Goal: Information Seeking & Learning: Learn about a topic

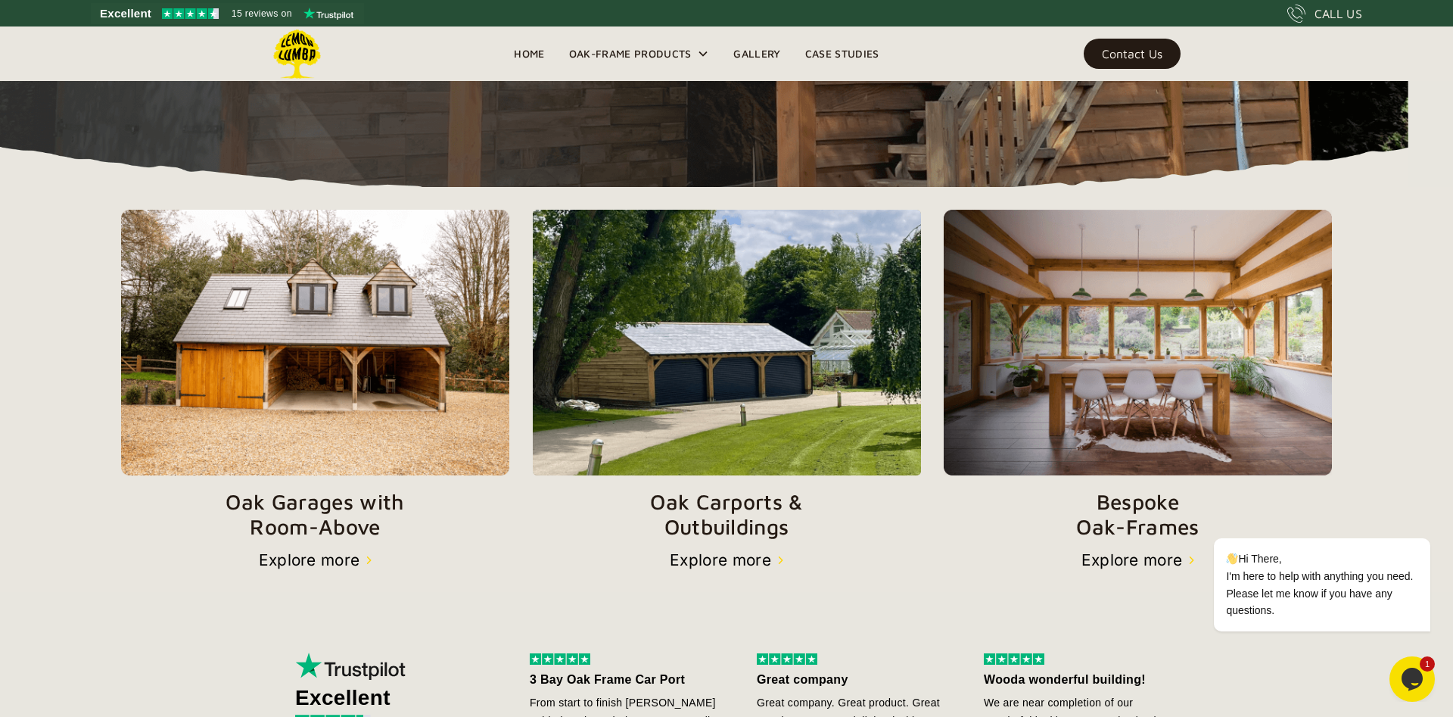
scroll to position [430, 0]
click at [716, 556] on div "Explore more" at bounding box center [720, 559] width 101 height 18
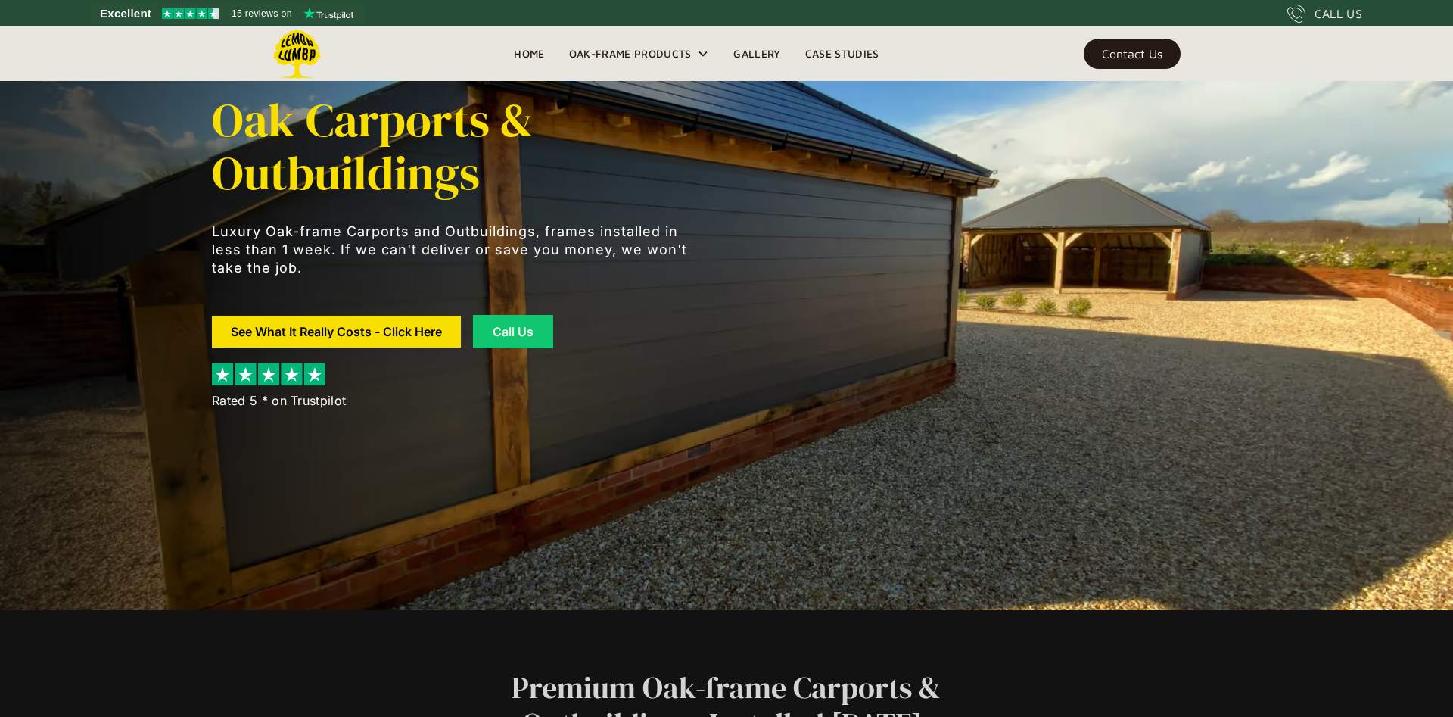
scroll to position [107, 0]
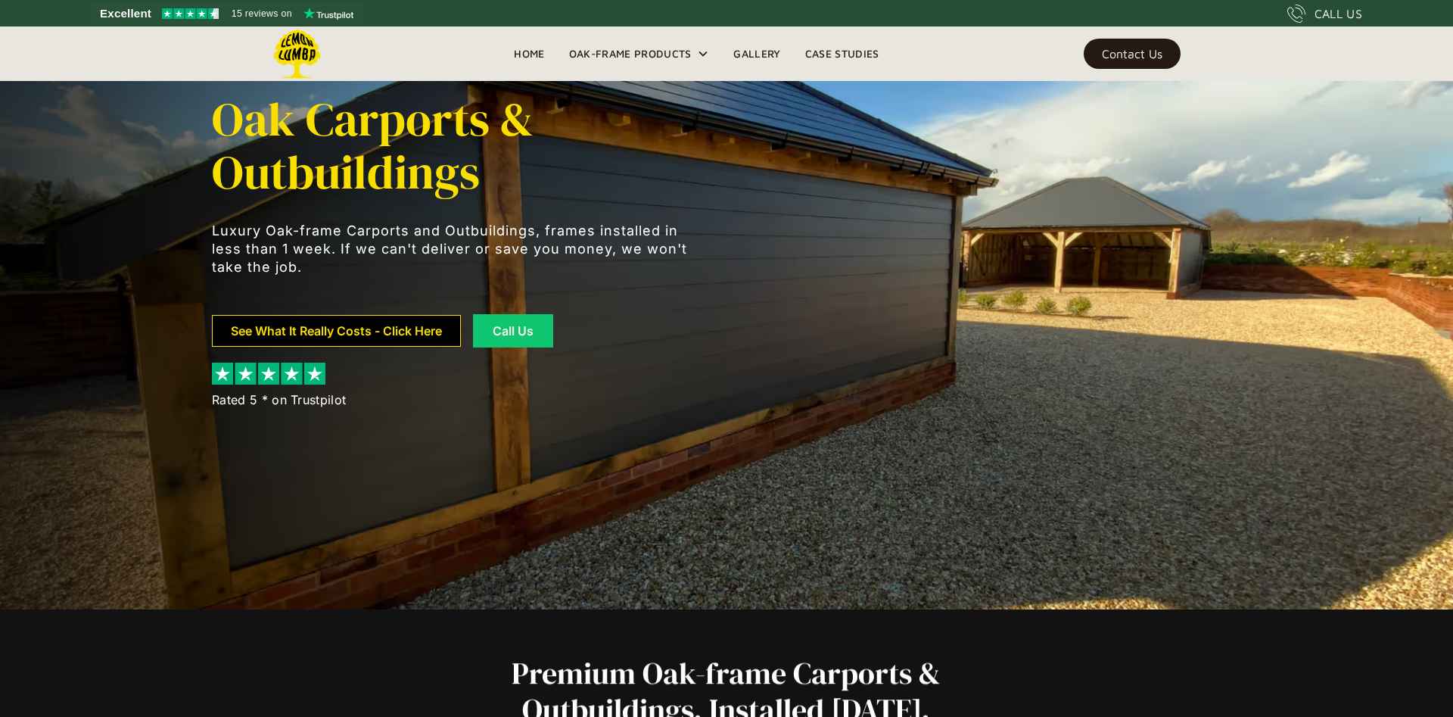
click at [400, 326] on link "See What It Really Costs - Click Here" at bounding box center [336, 331] width 249 height 32
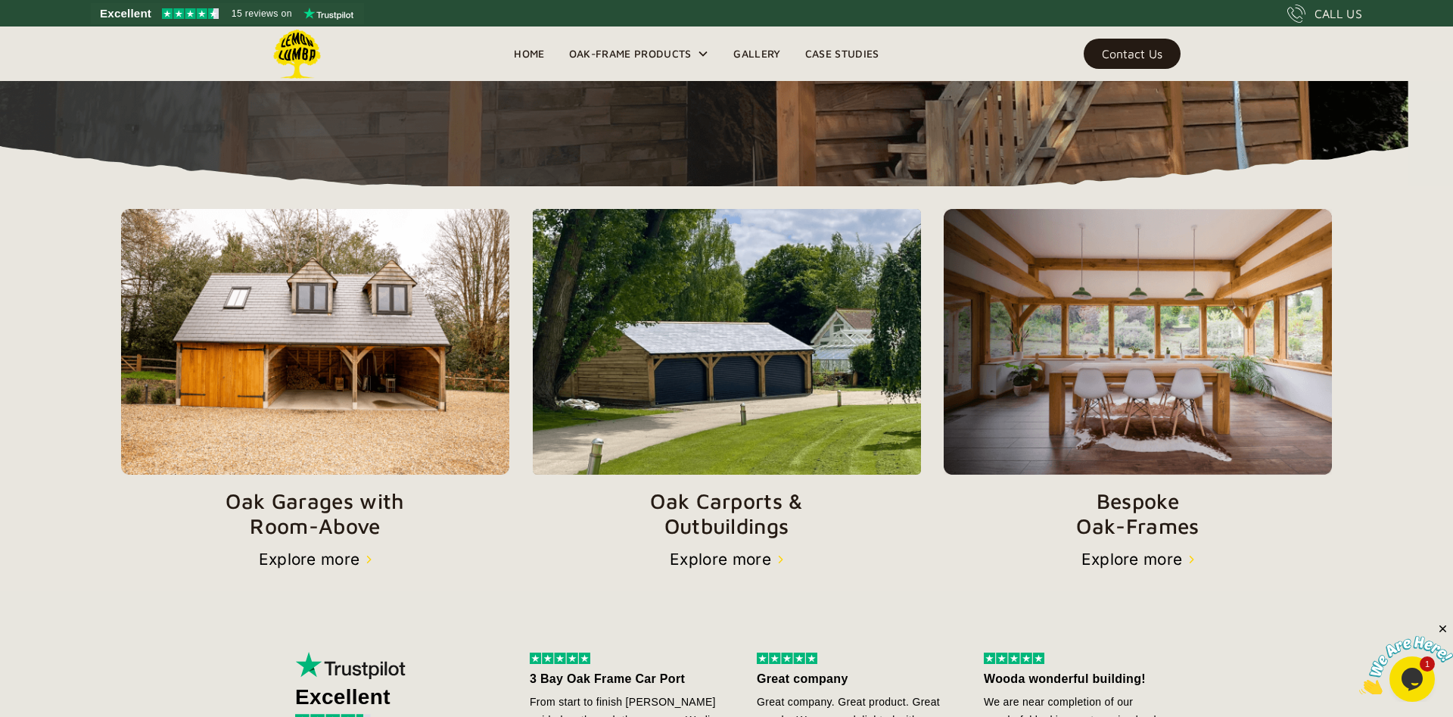
click at [747, 562] on div "Explore more" at bounding box center [720, 559] width 101 height 18
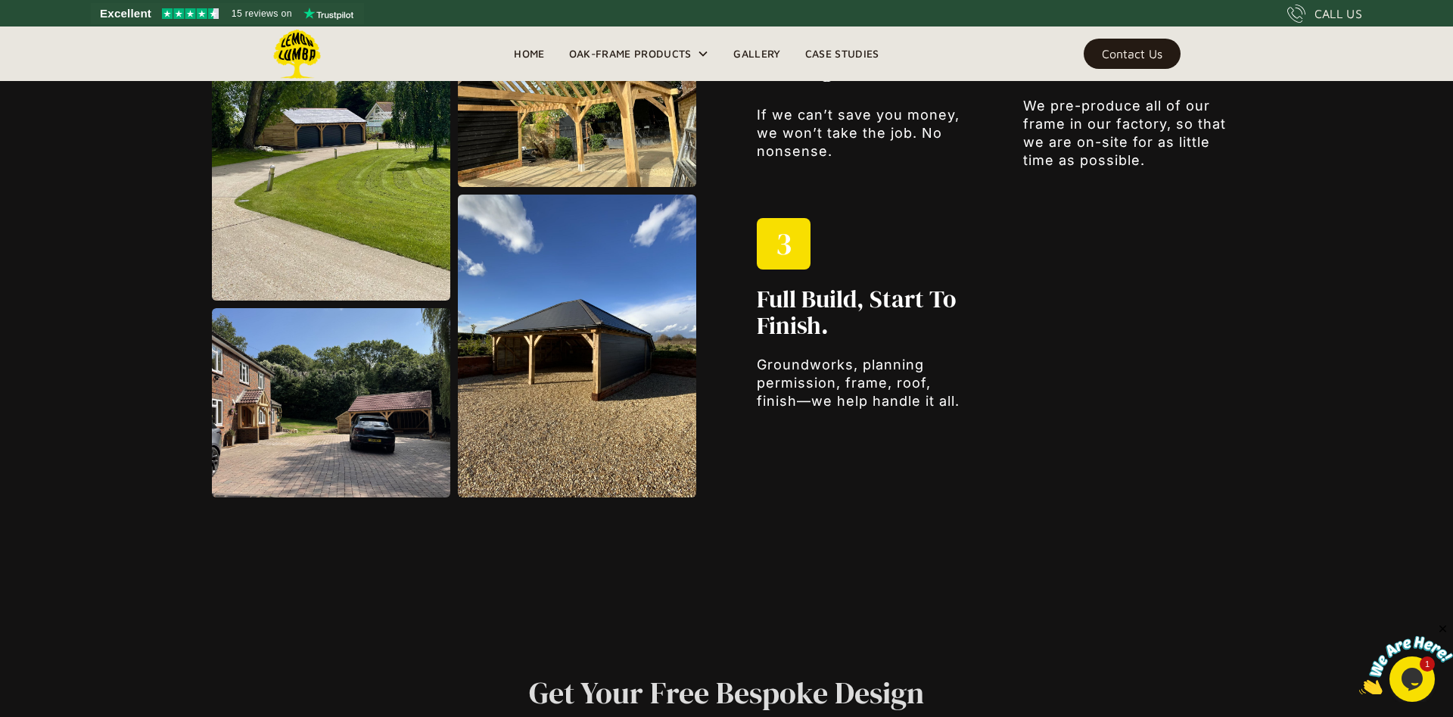
scroll to position [2203, 0]
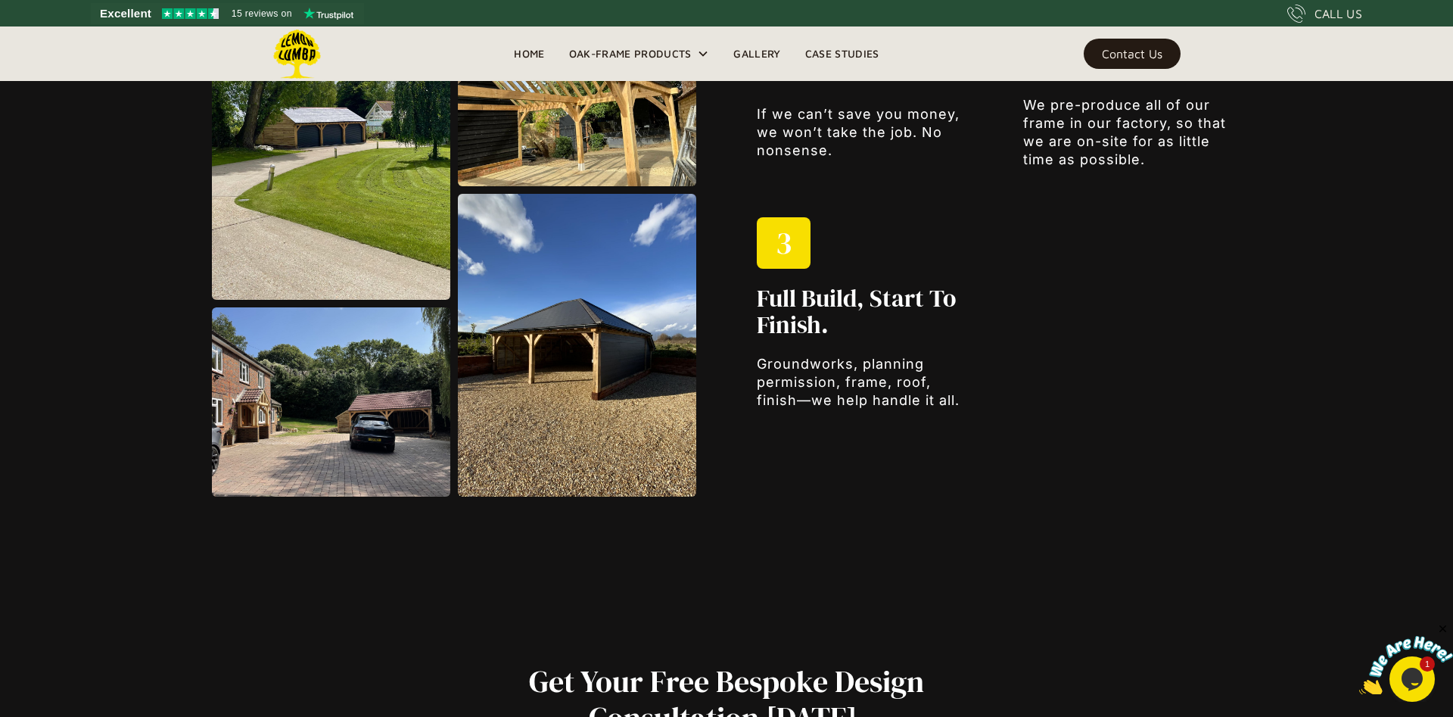
click at [394, 445] on img at bounding box center [331, 401] width 238 height 189
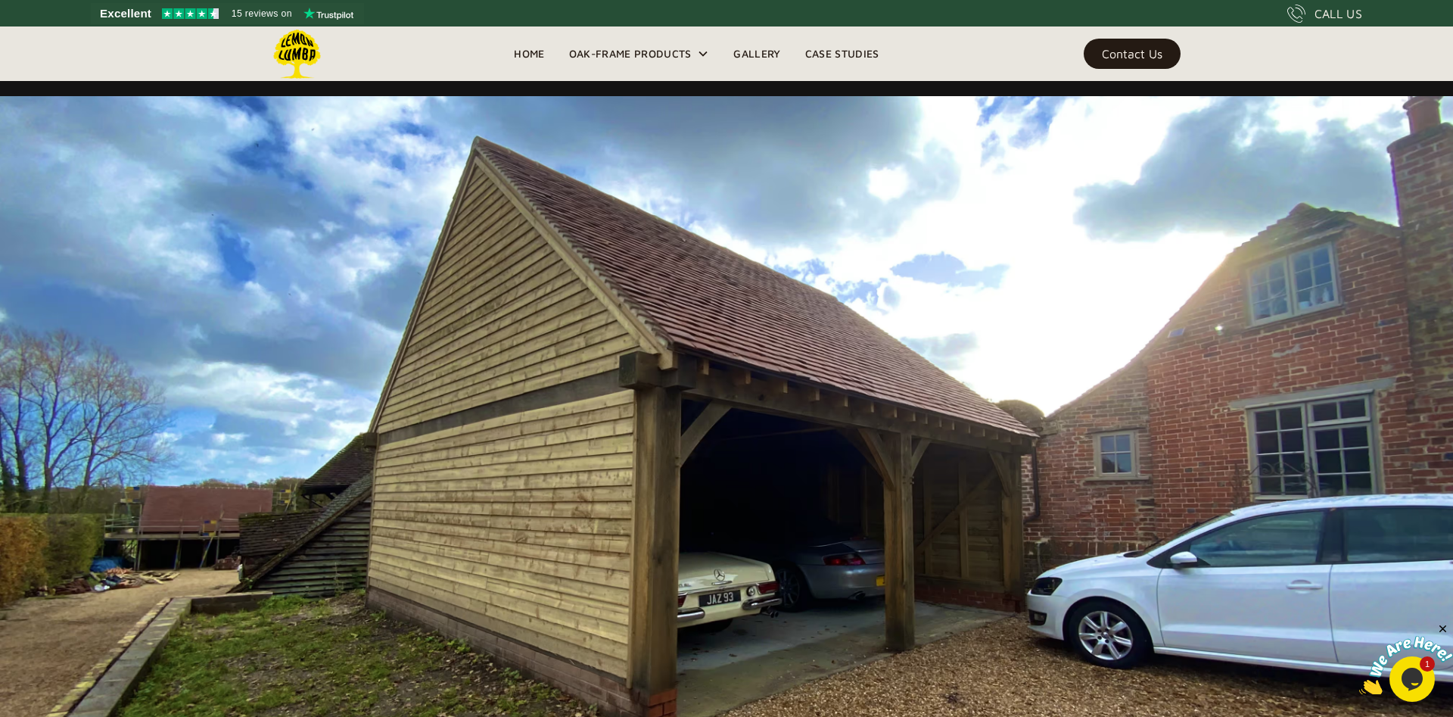
scroll to position [9781, 0]
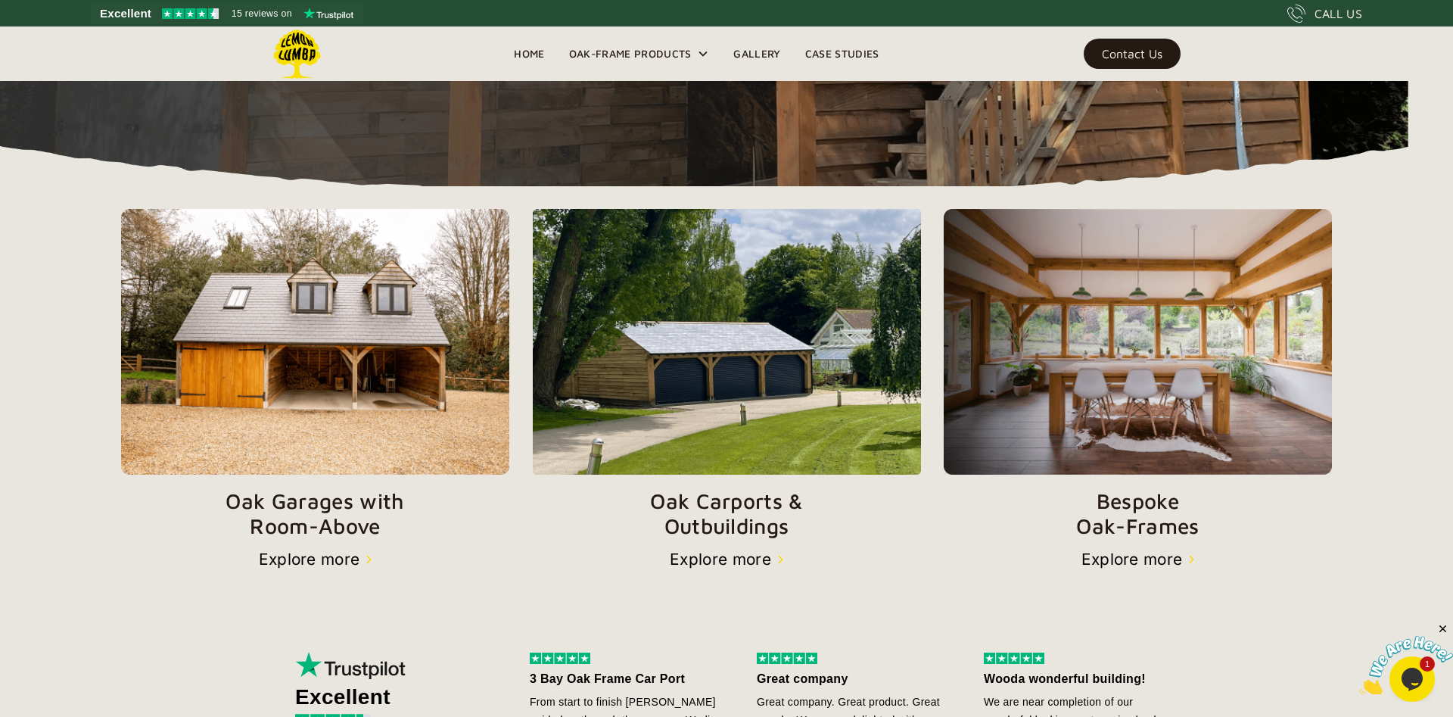
click at [311, 560] on div "Explore more" at bounding box center [309, 559] width 101 height 18
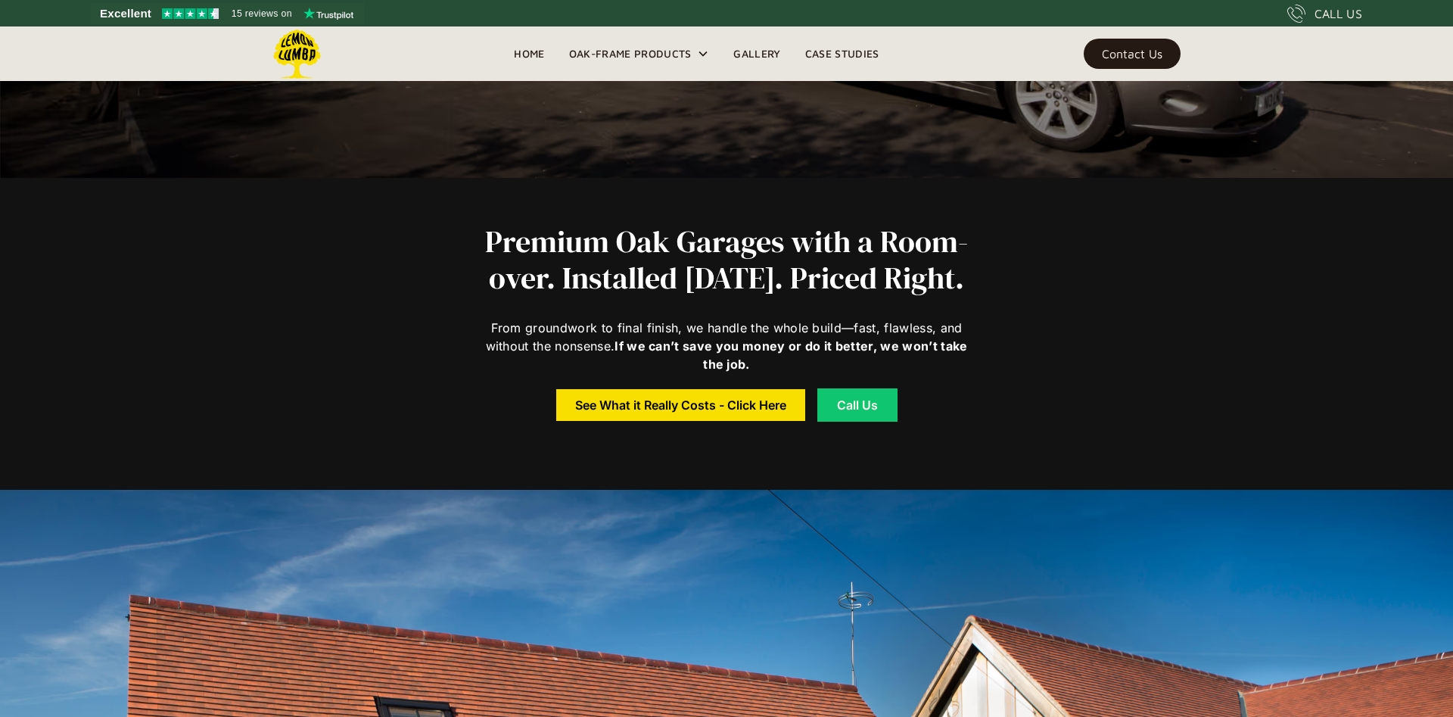
scroll to position [538, 0]
click at [758, 48] on link "Gallery" at bounding box center [756, 53] width 71 height 23
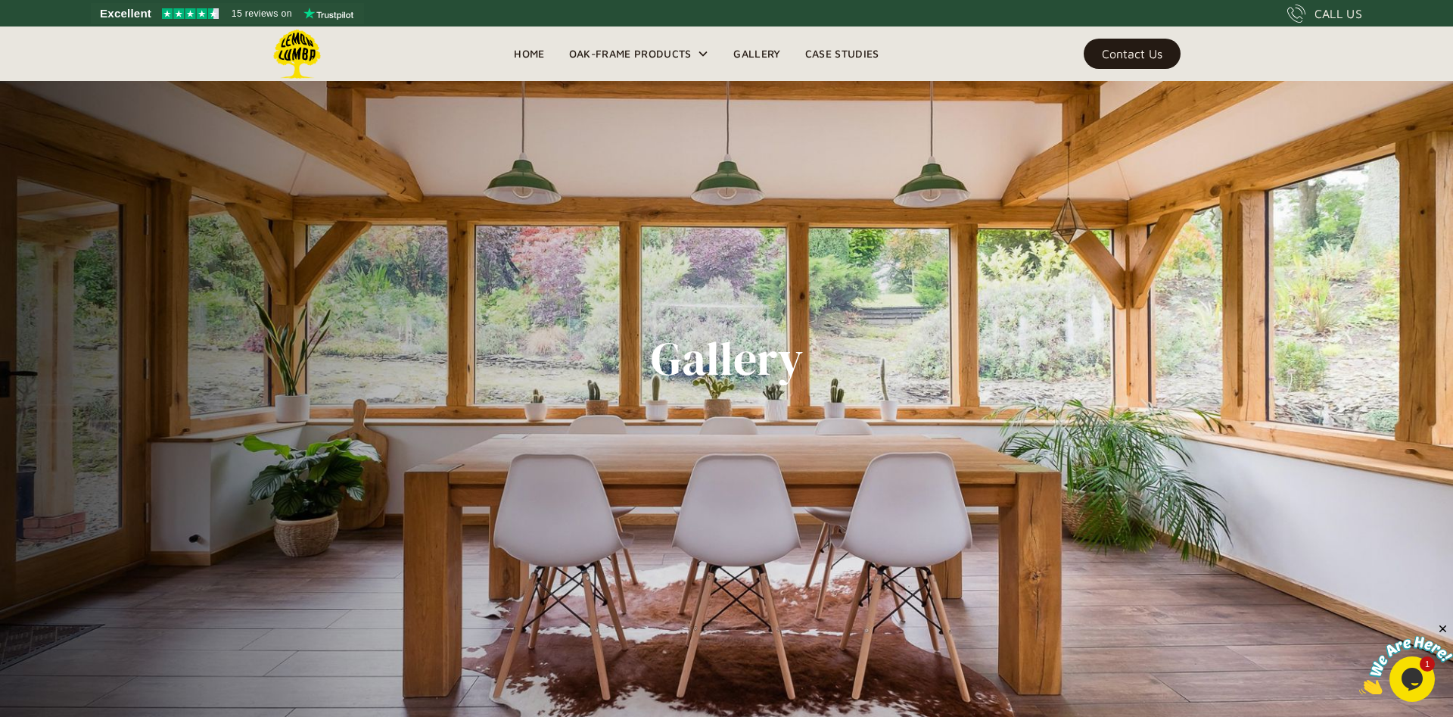
click at [849, 48] on link "Case Studies" at bounding box center [842, 53] width 98 height 23
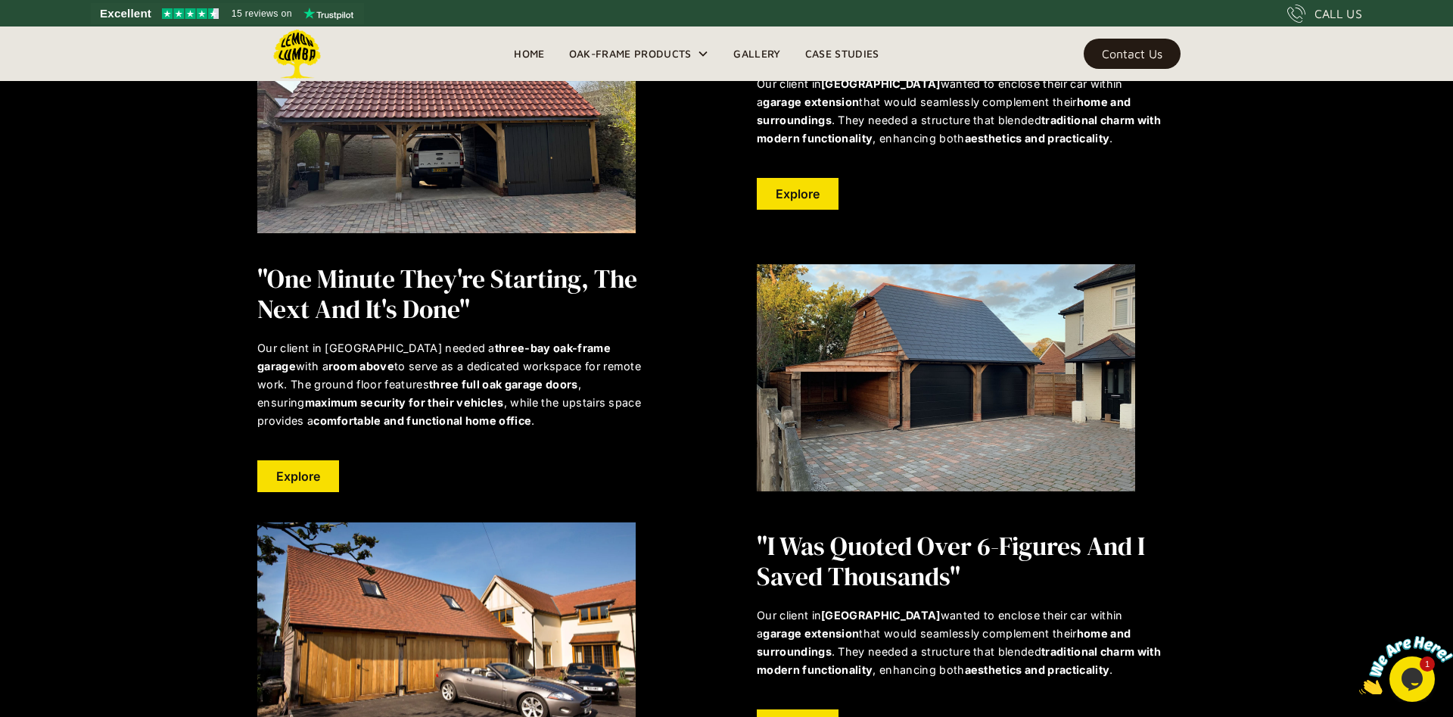
scroll to position [2848, 0]
